Goal: Task Accomplishment & Management: Manage account settings

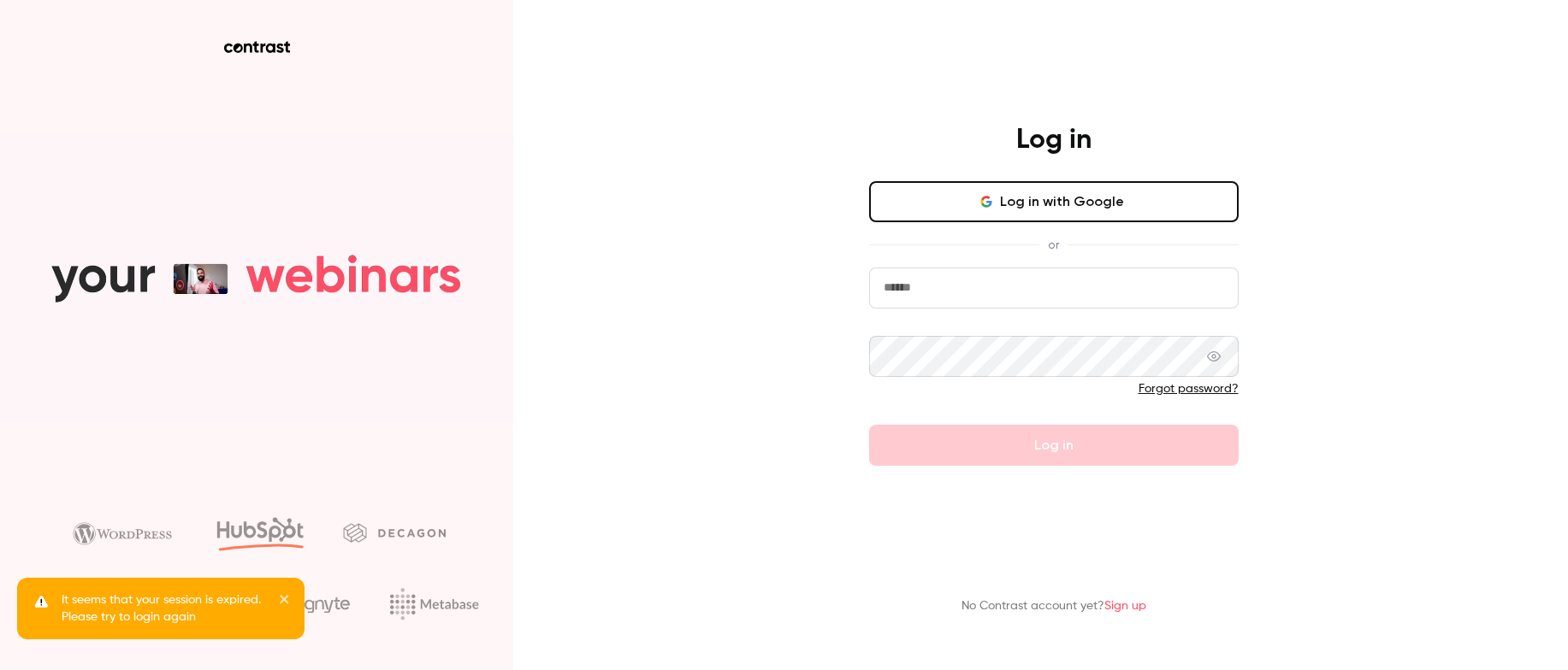
type input "**********"
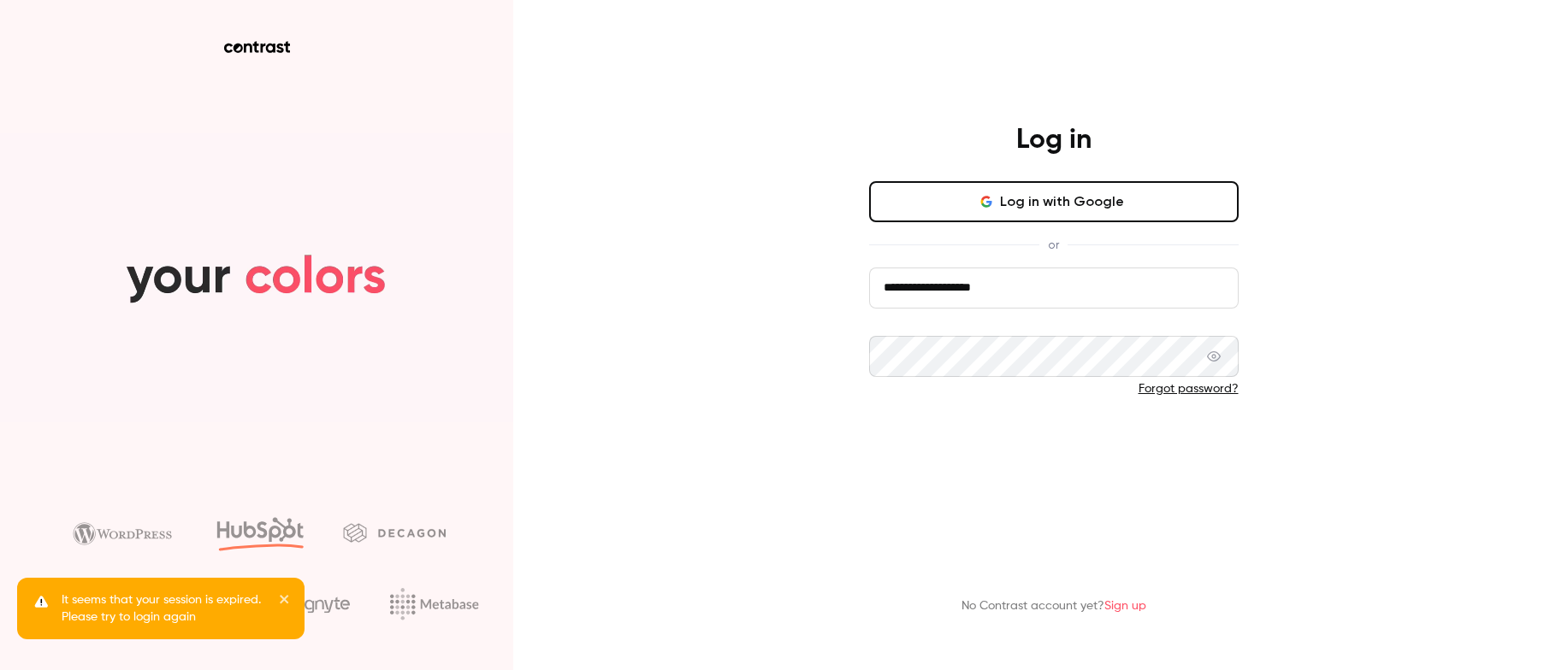
click at [1195, 445] on button "Log in" at bounding box center [1054, 445] width 370 height 41
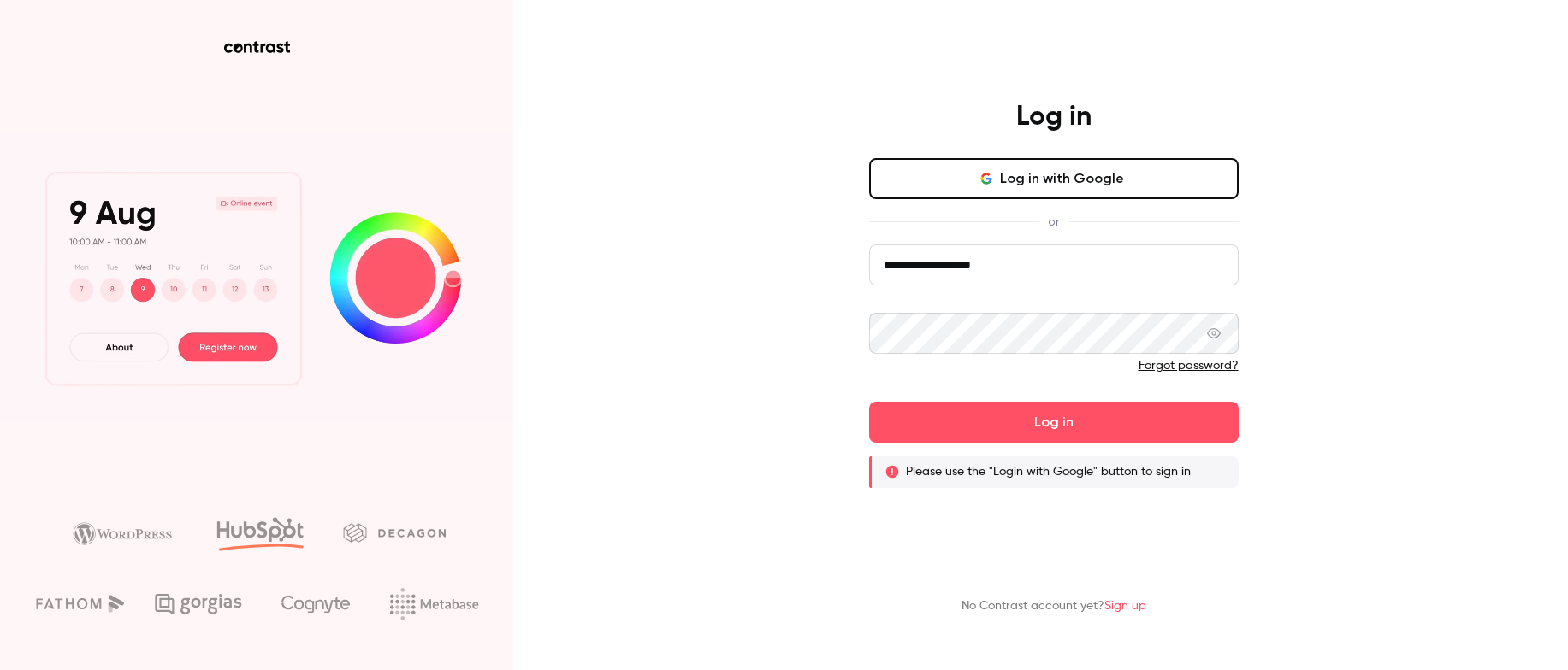
click at [1090, 192] on button "Log in with Google" at bounding box center [1054, 179] width 370 height 41
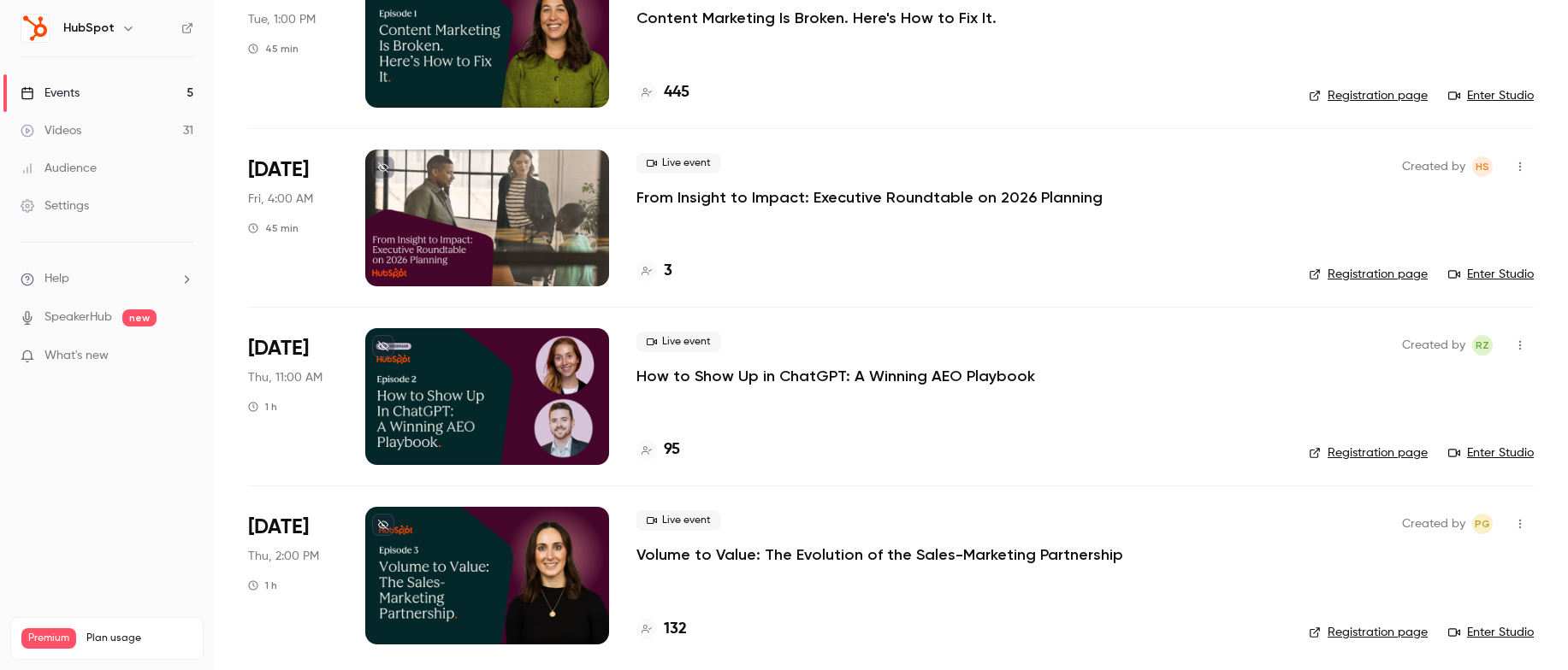
scroll to position [353, 0]
